Goal: Navigation & Orientation: Find specific page/section

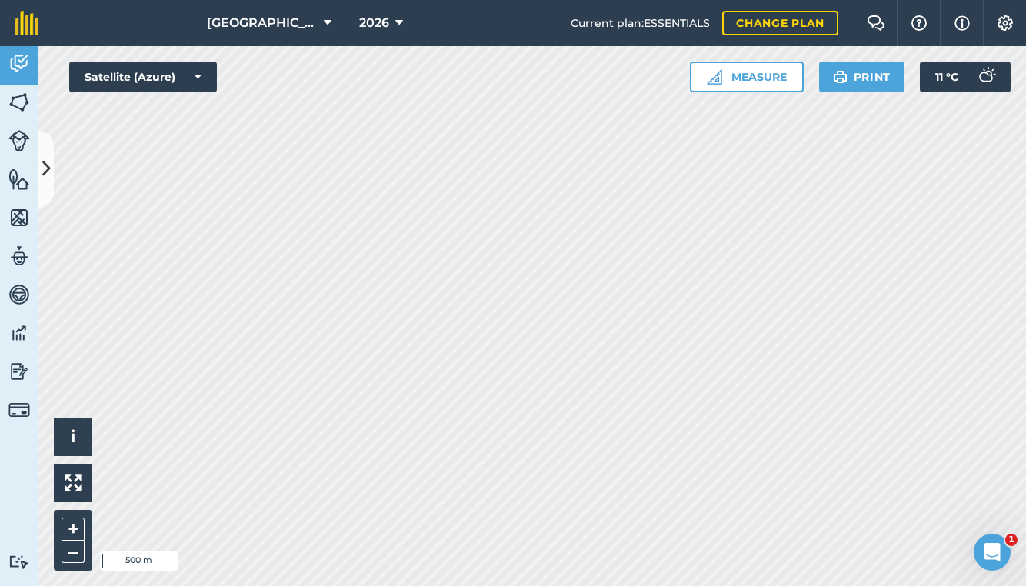
click at [292, 15] on span "[GEOGRAPHIC_DATA]" at bounding box center [262, 23] width 111 height 18
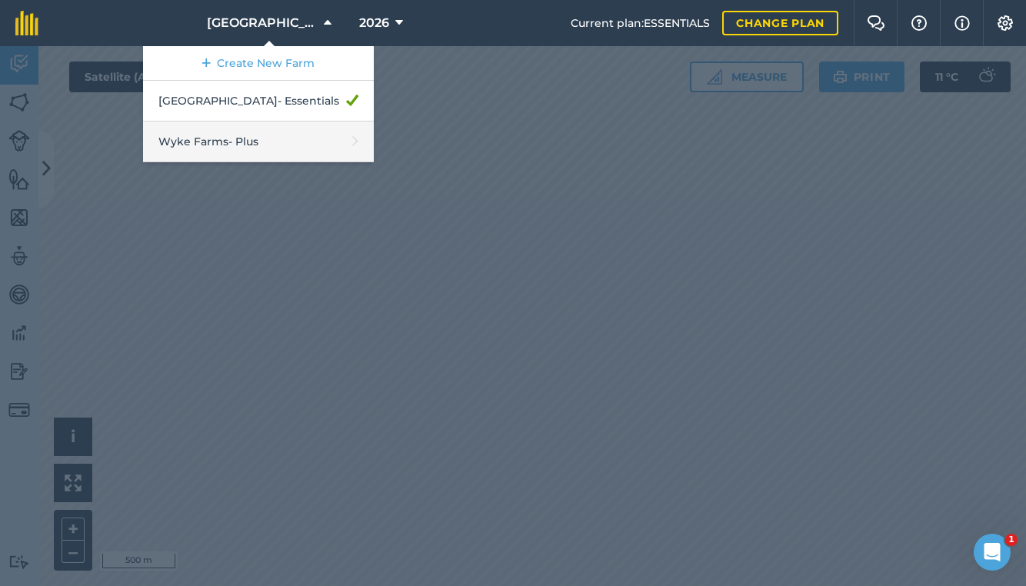
click at [265, 138] on link "Wyke Farms - Plus" at bounding box center [258, 142] width 231 height 41
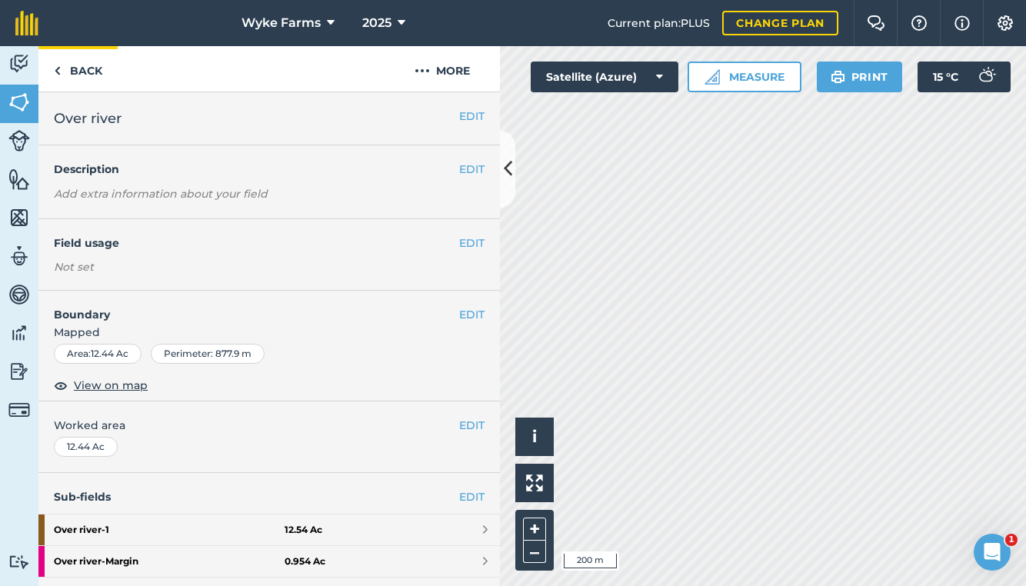
click at [85, 75] on link "Back" at bounding box center [77, 68] width 79 height 45
click at [85, 65] on link "Back" at bounding box center [77, 68] width 79 height 45
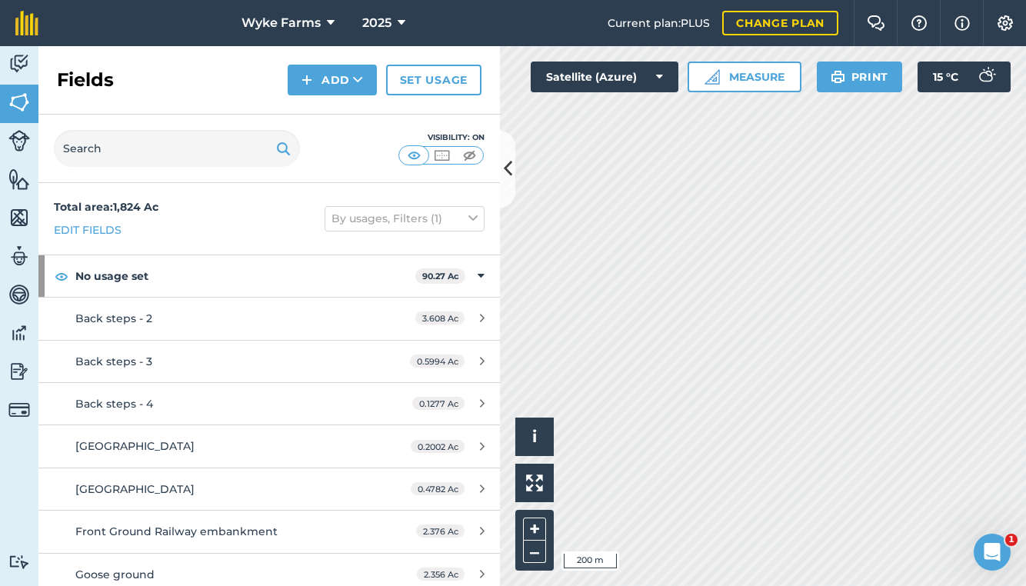
click at [13, 206] on img at bounding box center [19, 217] width 22 height 23
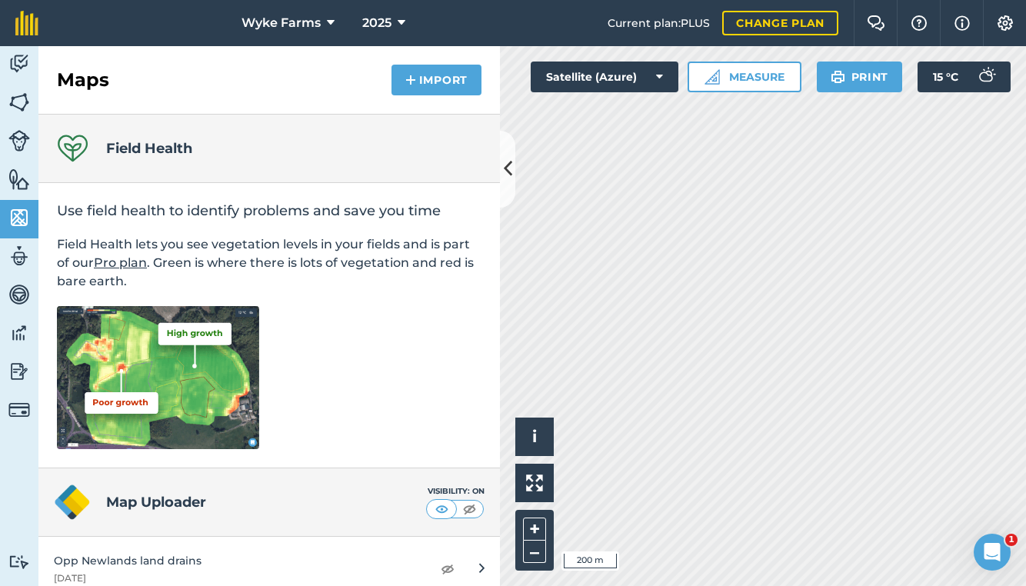
click at [28, 98] on img at bounding box center [19, 102] width 22 height 23
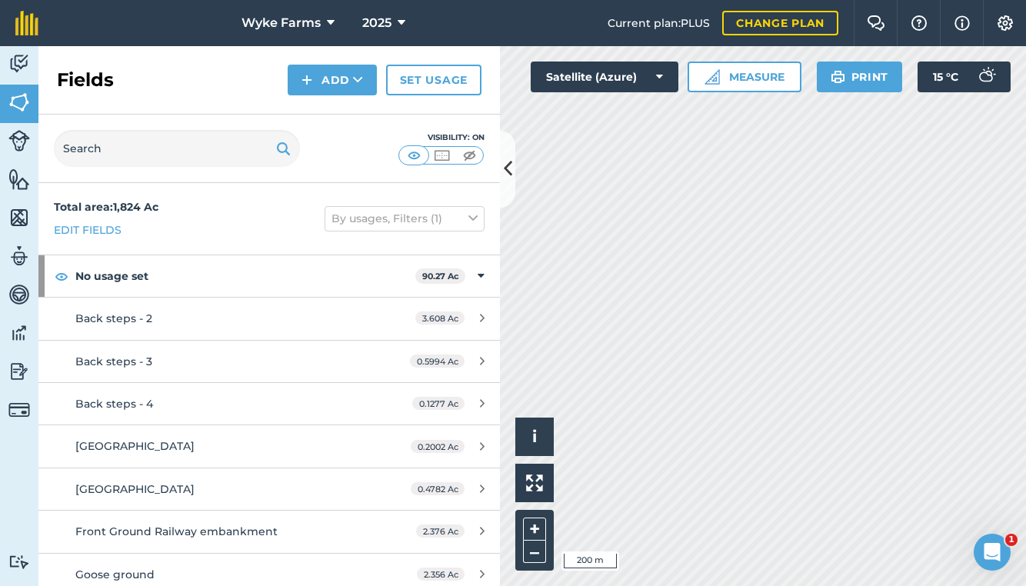
click at [17, 60] on img at bounding box center [19, 63] width 22 height 23
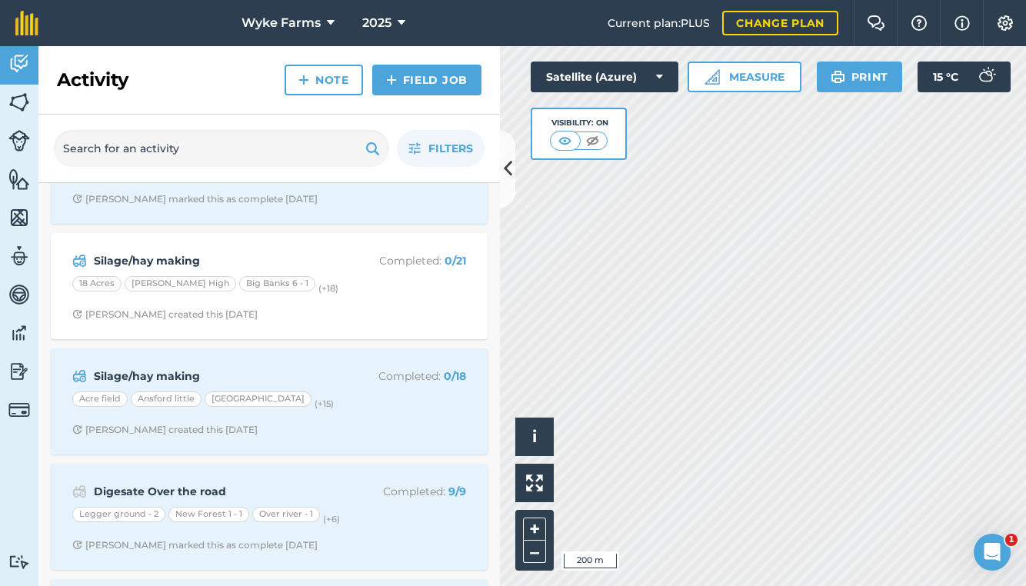
scroll to position [78, 0]
click at [327, 266] on div "Silage/hay making Completed : 0 / 21 18 Acres [PERSON_NAME] High Big Banks 6 - …" at bounding box center [269, 283] width 419 height 88
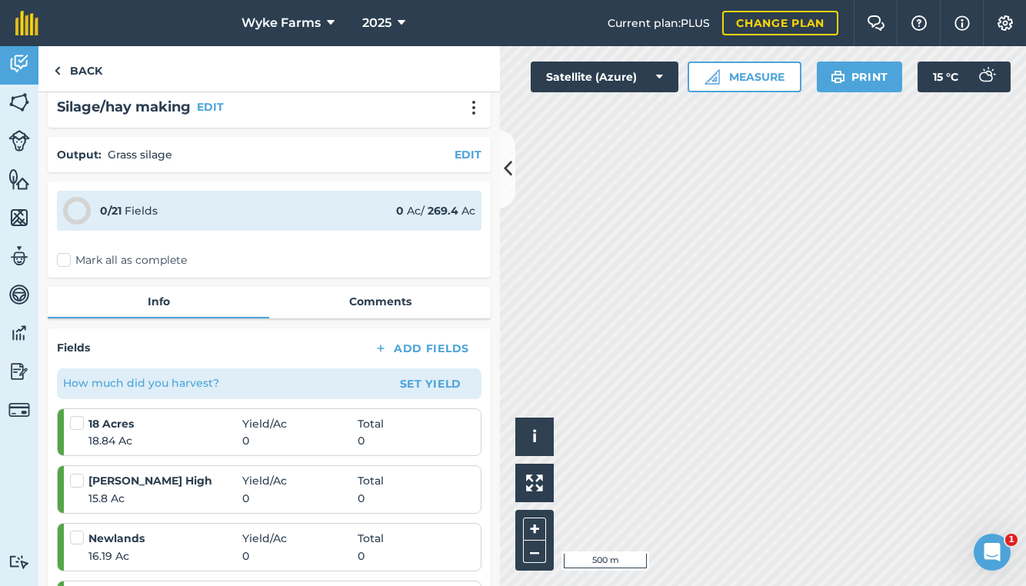
scroll to position [8, 0]
